Goal: Transaction & Acquisition: Download file/media

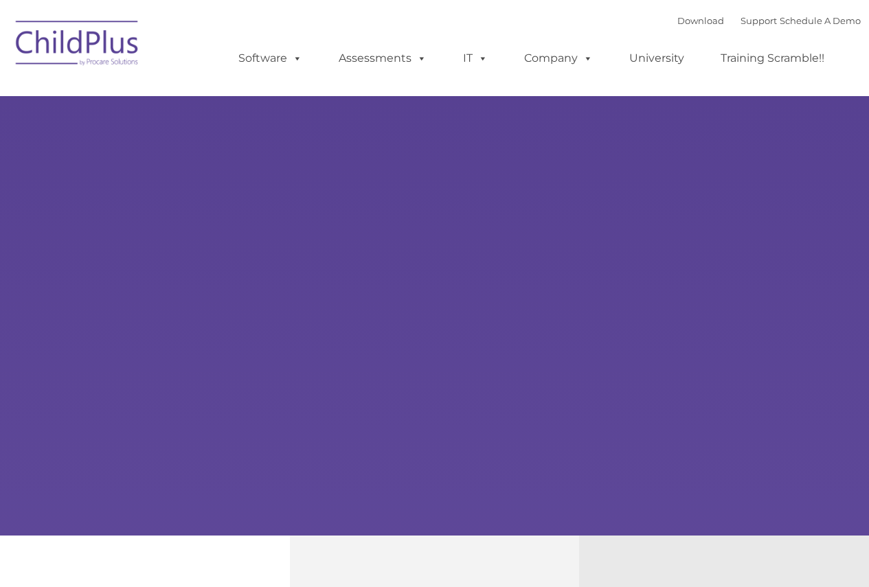
type input ""
select select "MEDIUM"
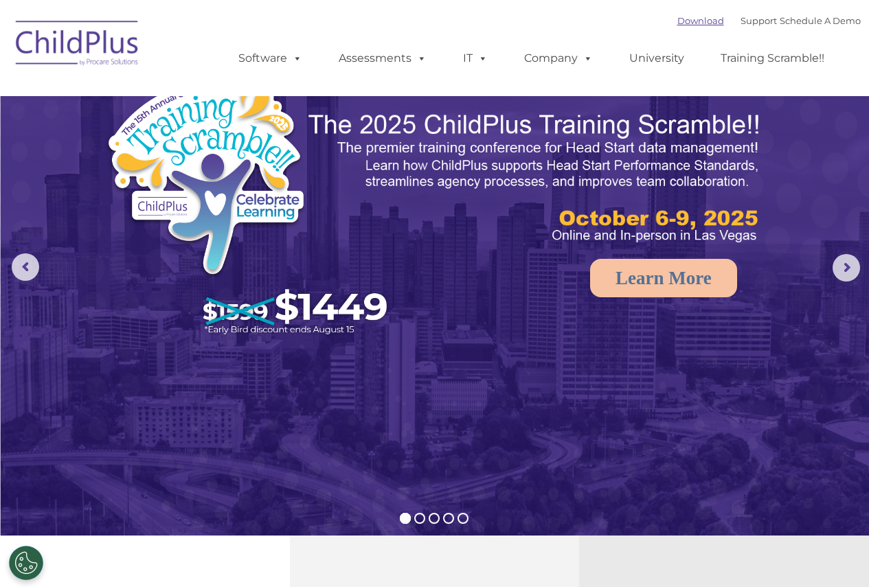
click at [677, 23] on link "Download" at bounding box center [700, 20] width 47 height 11
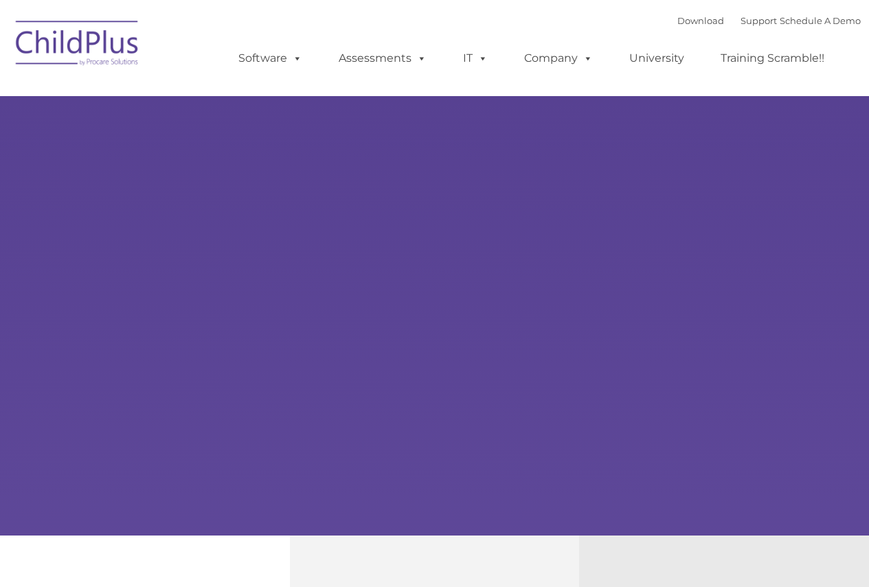
type input ""
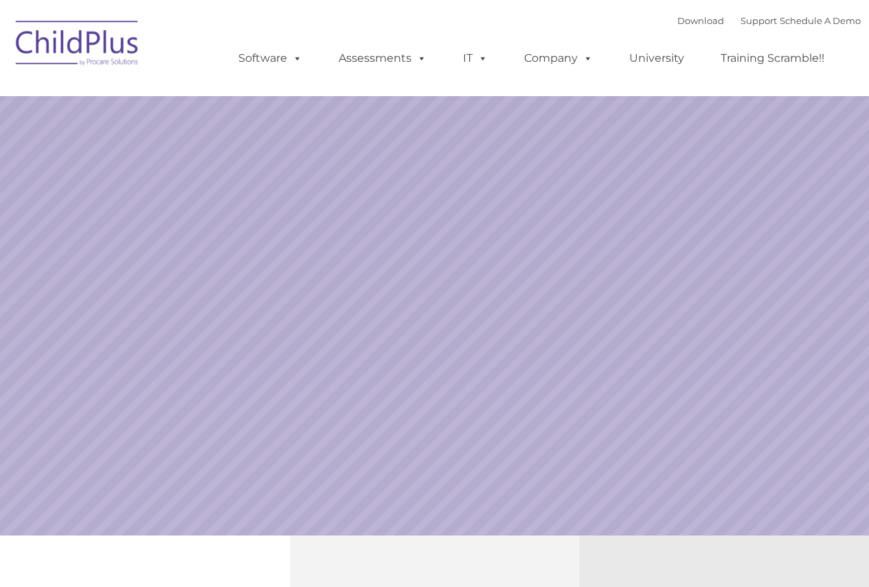
select select "MEDIUM"
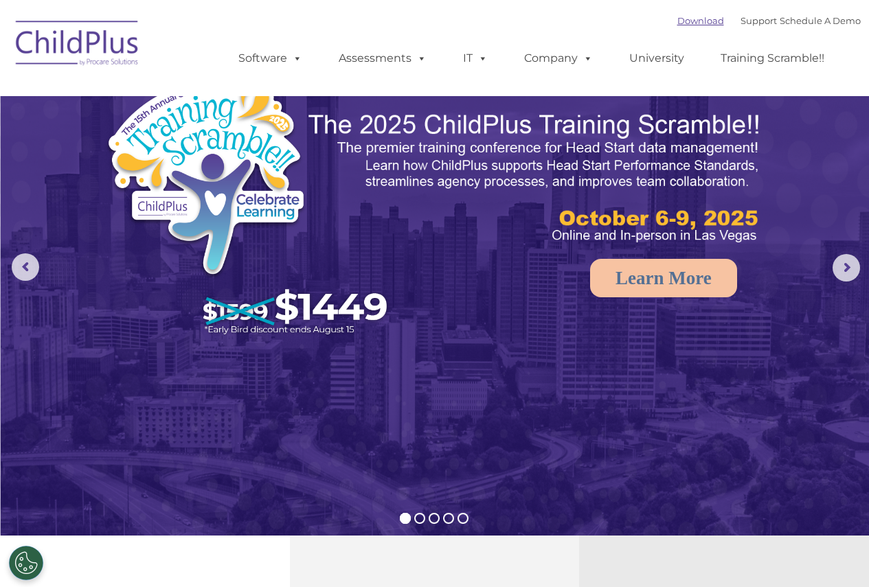
click at [677, 22] on link "Download" at bounding box center [700, 20] width 47 height 11
